Goal: Entertainment & Leisure: Consume media (video, audio)

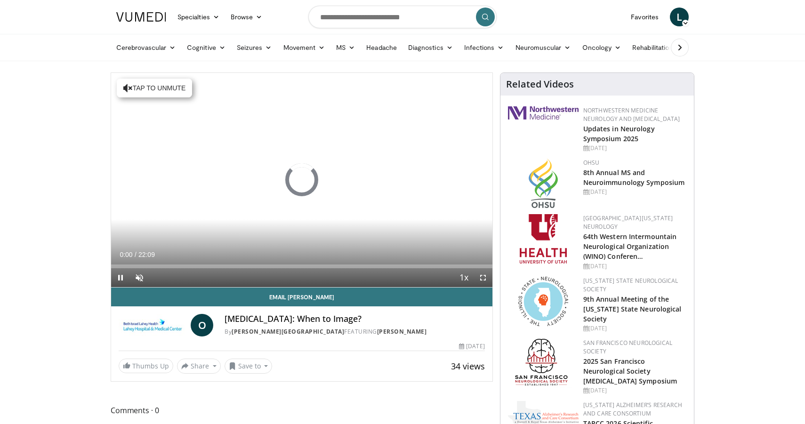
click at [480, 277] on span "Video Player" at bounding box center [482, 277] width 19 height 19
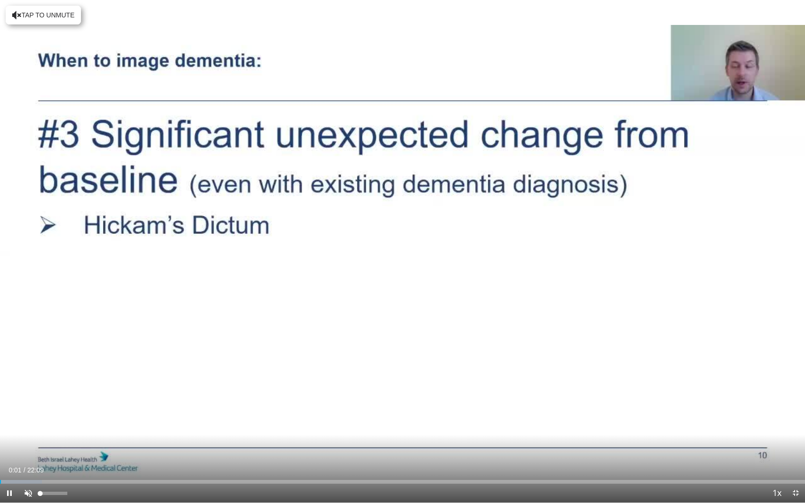
click at [28, 423] on span "Video Player" at bounding box center [28, 493] width 19 height 19
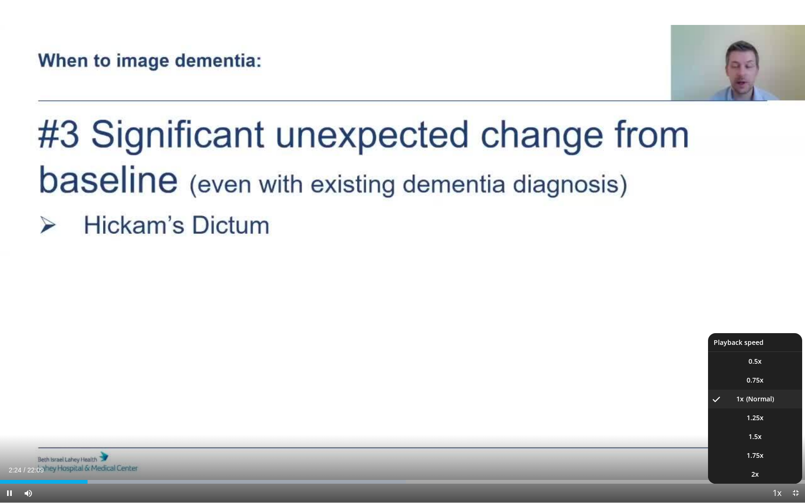
click at [777, 423] on span "Video Player" at bounding box center [776, 493] width 13 height 19
click at [759, 423] on li "2x" at bounding box center [755, 474] width 94 height 19
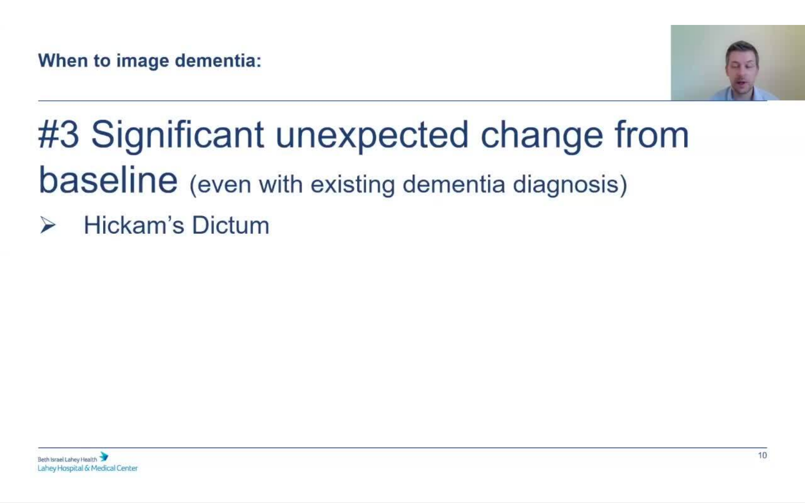
click at [9, 423] on video-js "**********" at bounding box center [402, 251] width 805 height 503
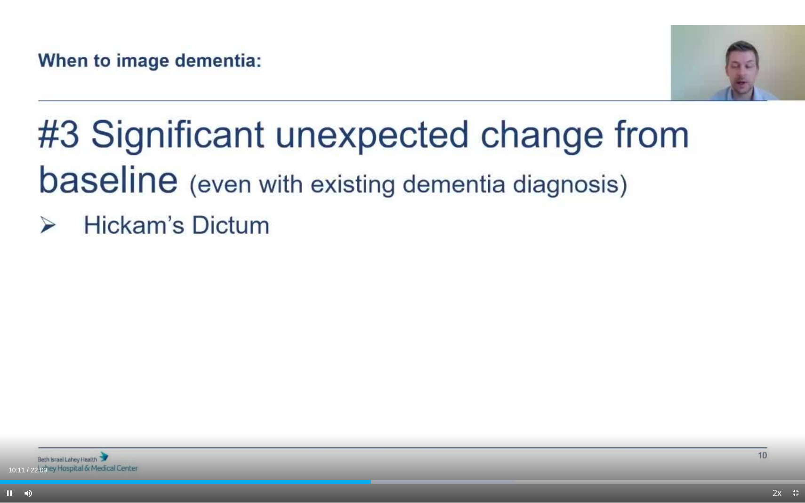
click at [9, 423] on span "Video Player" at bounding box center [9, 493] width 19 height 19
click at [12, 423] on span "Video Player" at bounding box center [9, 493] width 19 height 19
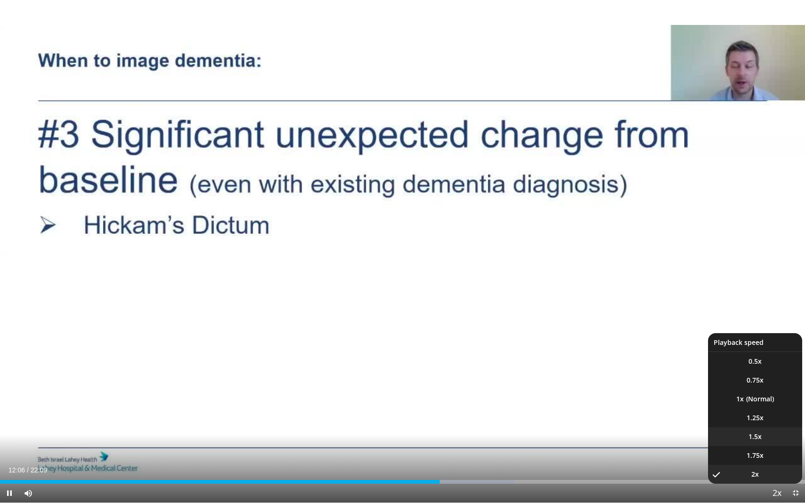
click at [751, 423] on li "1.5x" at bounding box center [755, 436] width 94 height 19
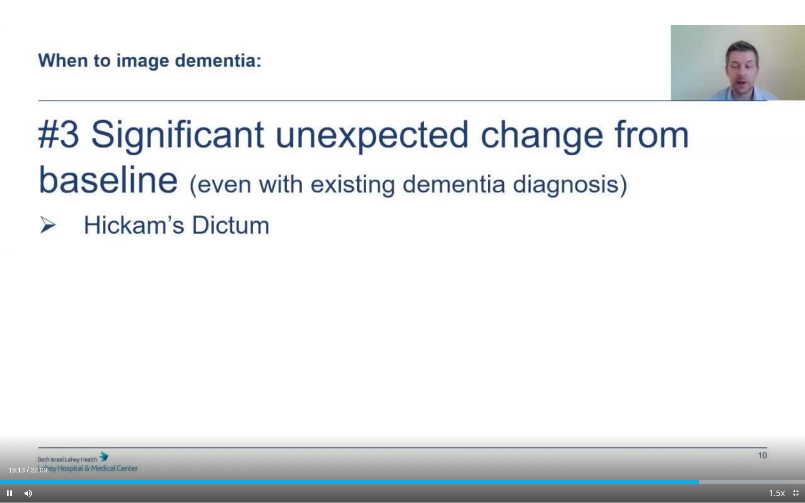
click at [794, 423] on span "Video Player" at bounding box center [795, 493] width 19 height 19
